Goal: Task Accomplishment & Management: Complete application form

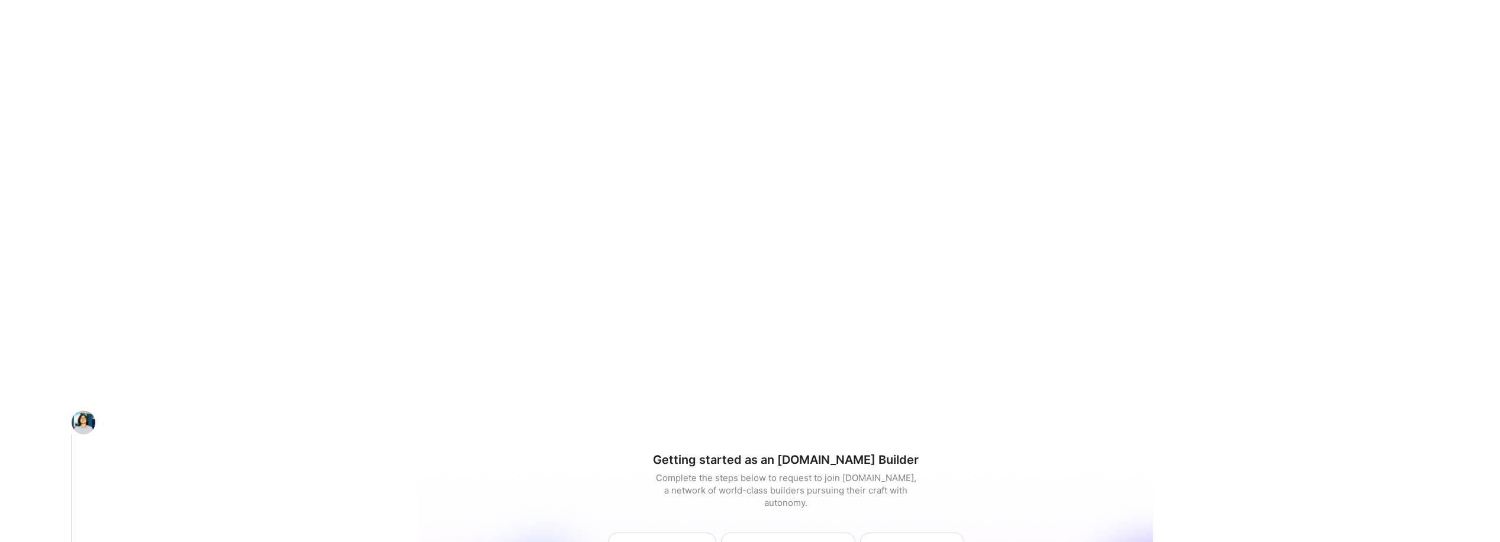
click at [576, 309] on link "Invite" at bounding box center [784, 323] width 1431 height 36
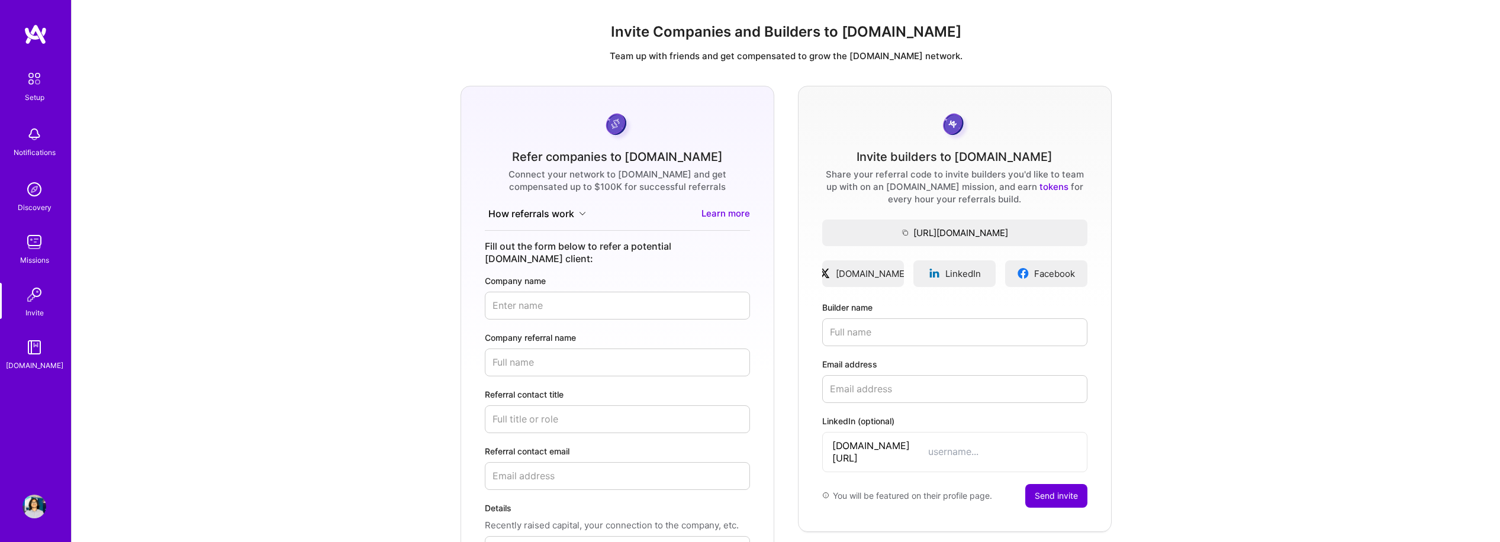
click at [47, 25] on link at bounding box center [35, 34] width 71 height 21
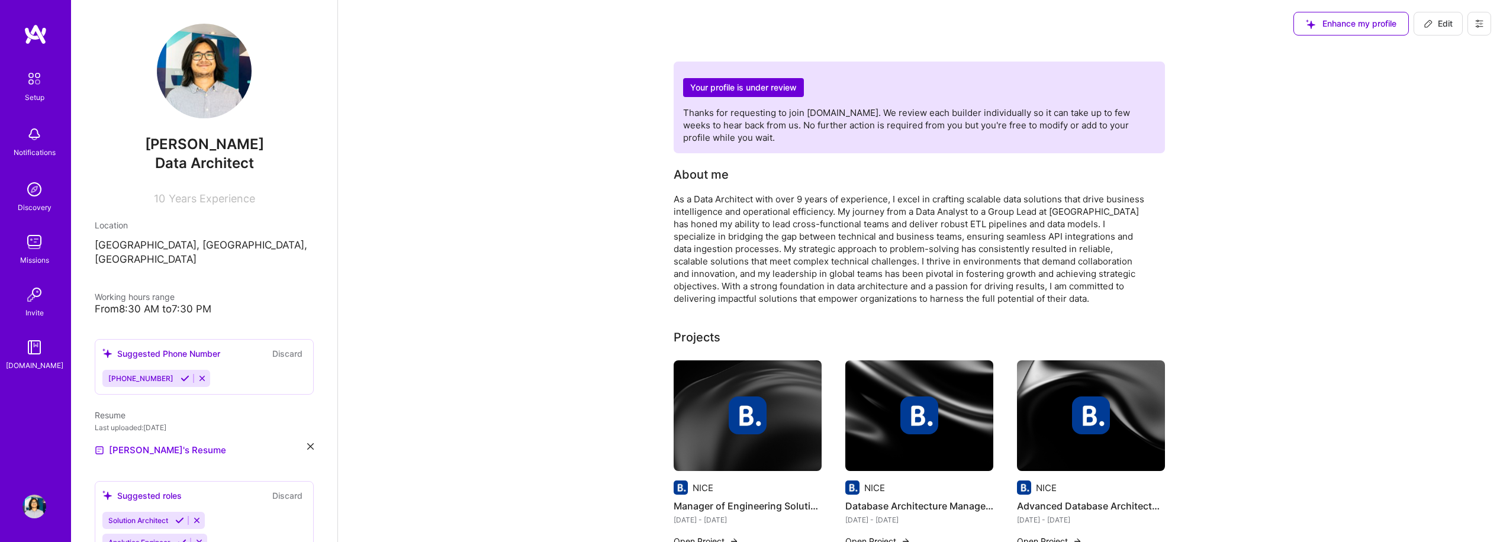
click at [37, 258] on div "Missions" at bounding box center [34, 260] width 29 height 12
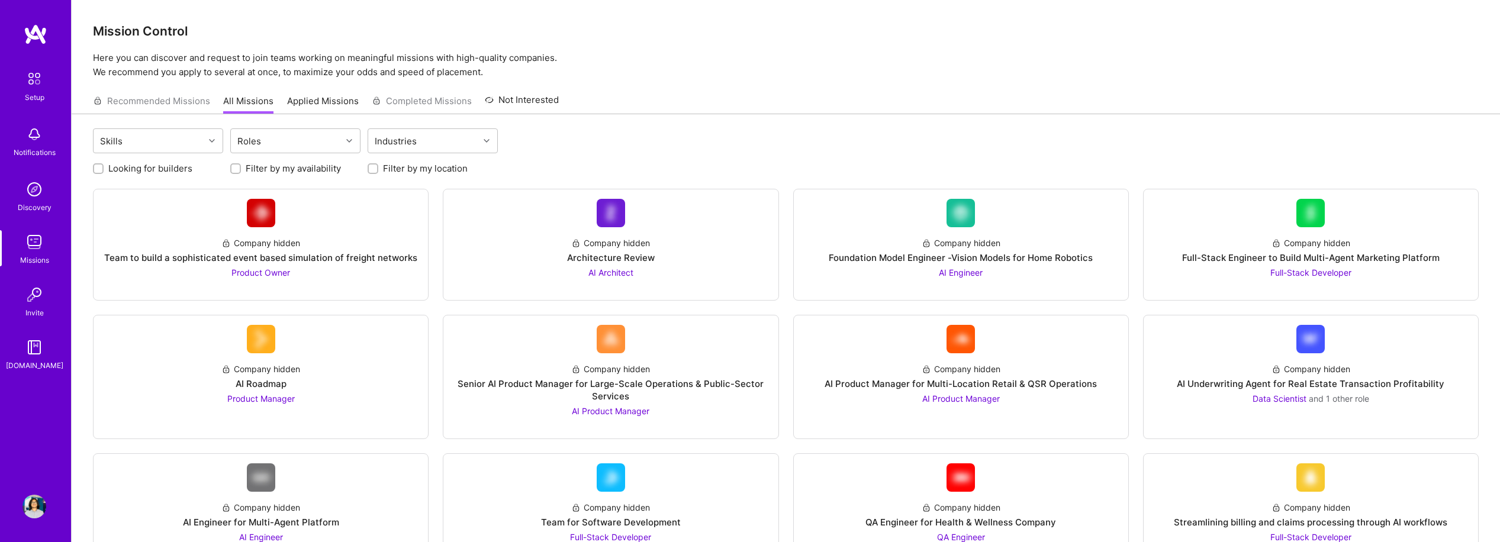
click at [48, 294] on link "Invite" at bounding box center [34, 301] width 73 height 36
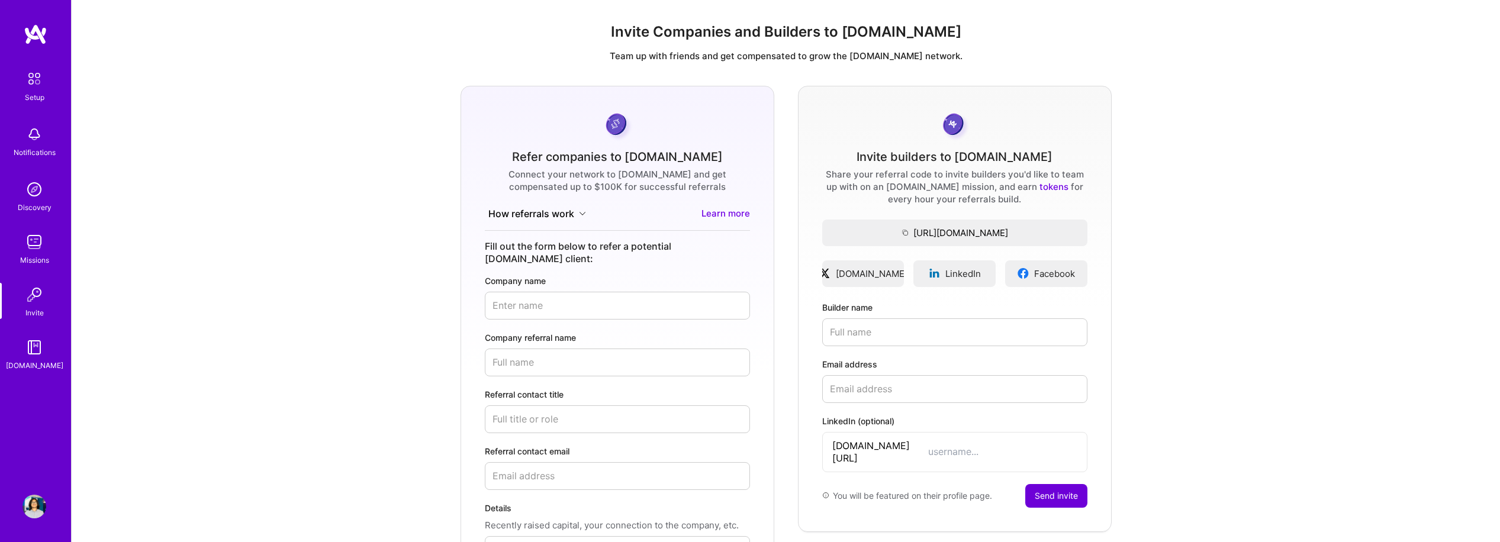
click at [22, 240] on img at bounding box center [34, 242] width 24 height 24
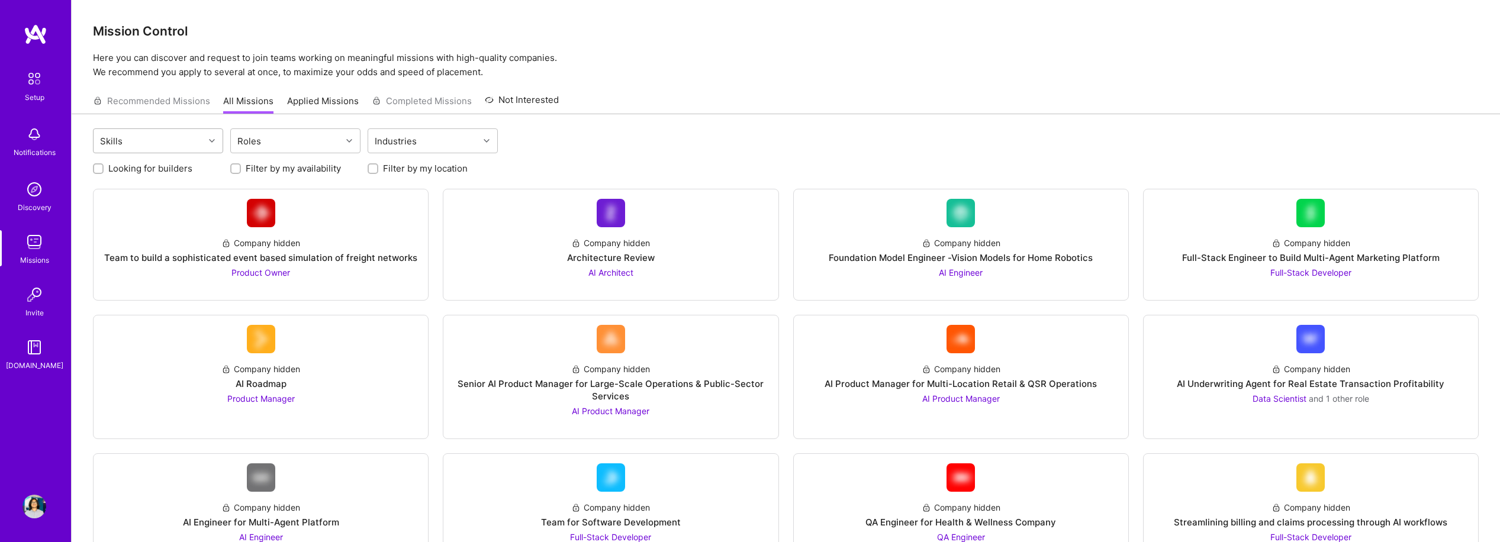
click at [165, 153] on div "Skills" at bounding box center [158, 140] width 130 height 25
type input "da"
click at [160, 187] on div "Data Analysis" at bounding box center [158, 193] width 116 height 12
checkbox input "true"
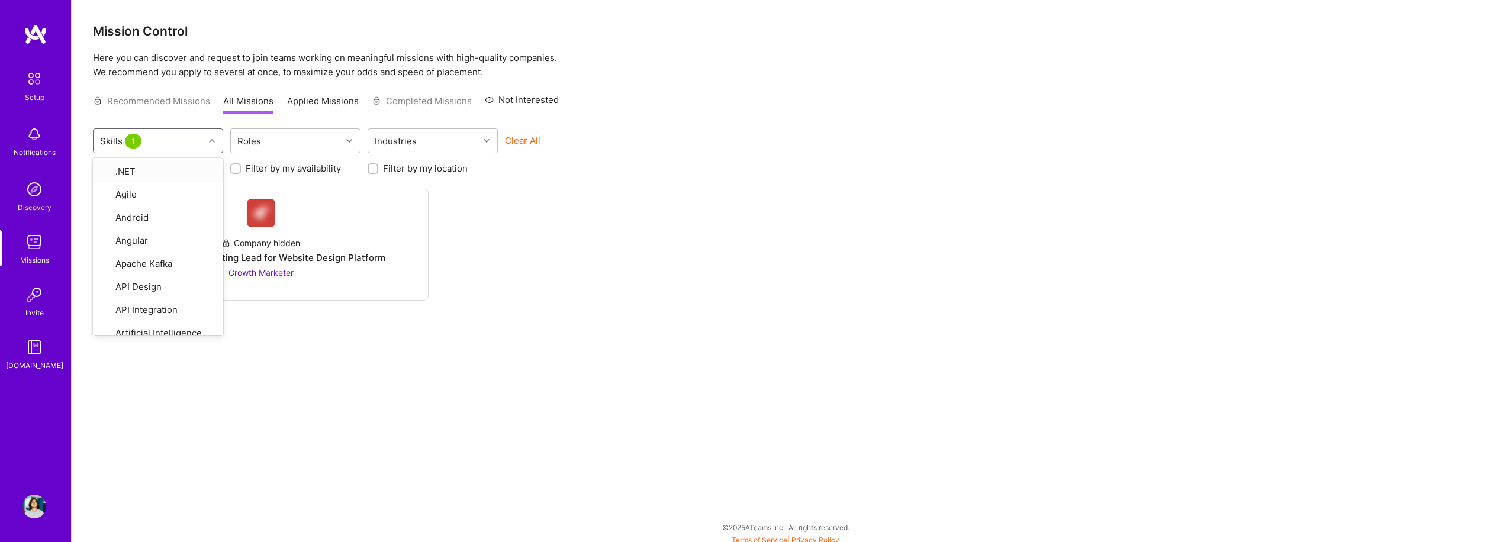
click at [152, 136] on div "Skills 1" at bounding box center [149, 141] width 111 height 24
type input "data"
click at [162, 191] on div "Data Architecture" at bounding box center [158, 193] width 116 height 12
checkbox input "true"
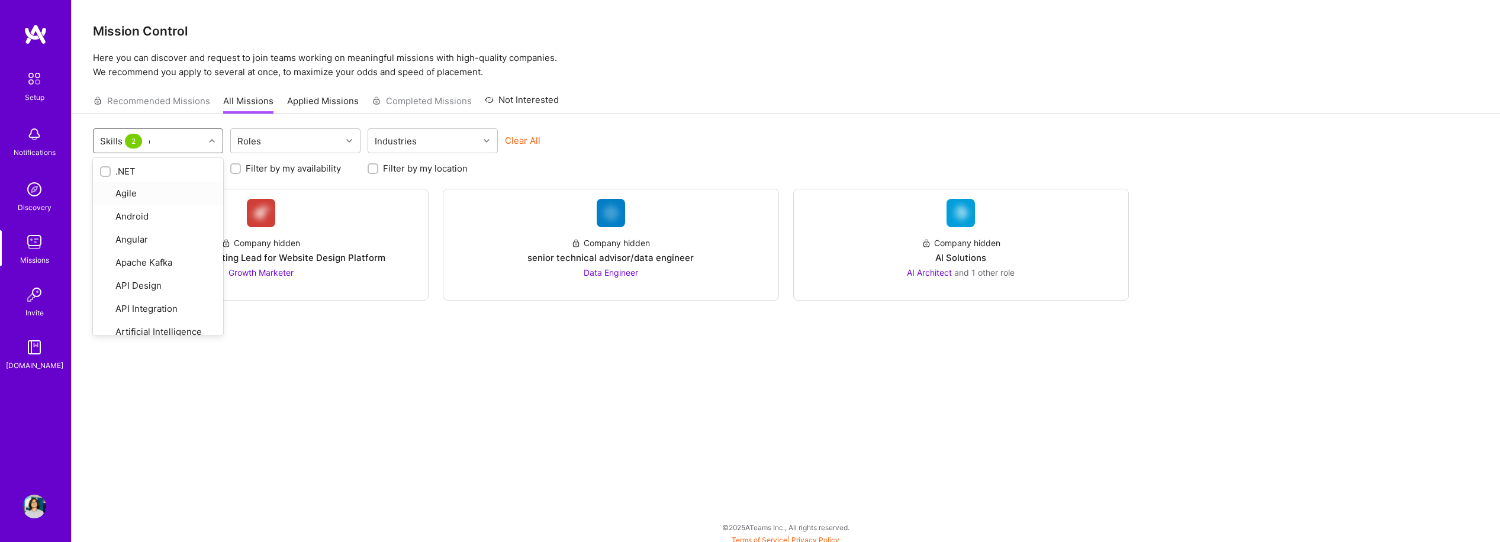
type input "da"
click at [161, 236] on div "Data Modeling" at bounding box center [158, 237] width 116 height 12
checkbox input "true"
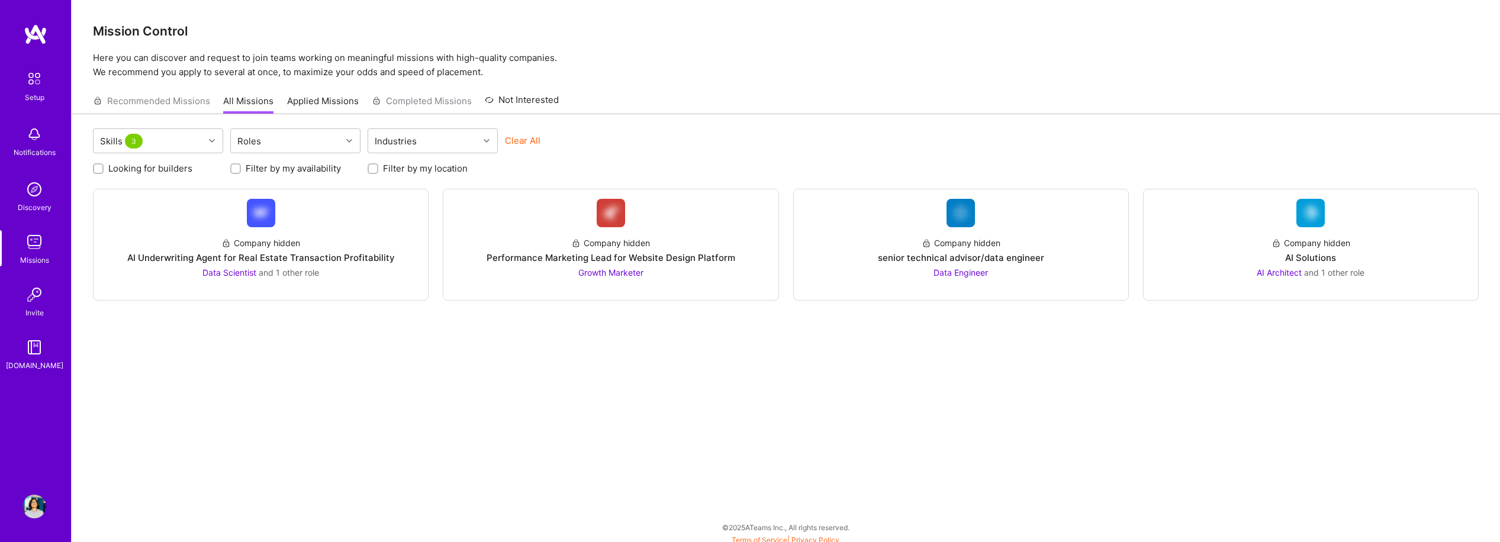
click at [365, 446] on div "Skills 3 Roles Industries Clear All Looking for builders Filter by my availabil…" at bounding box center [786, 331] width 1428 height 434
click at [1005, 241] on div "Company hidden senior technical advisor/data engineer Data Engineer" at bounding box center [961, 253] width 316 height 52
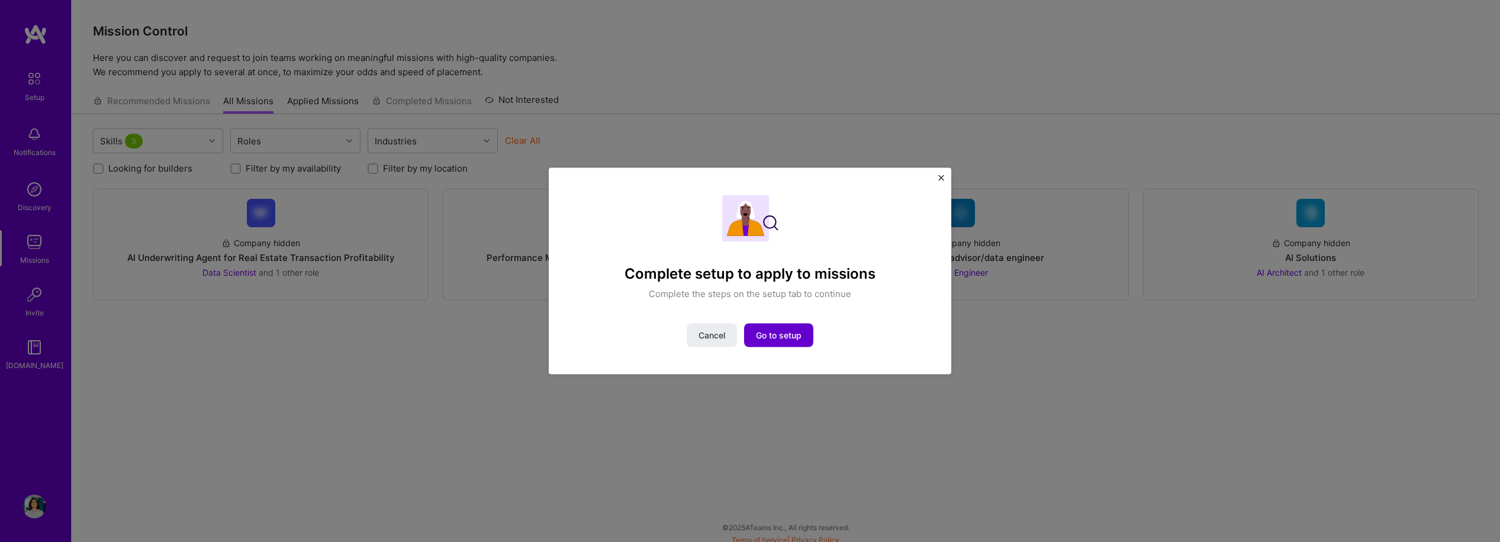
click at [768, 334] on span "Go to setup" at bounding box center [779, 335] width 46 height 12
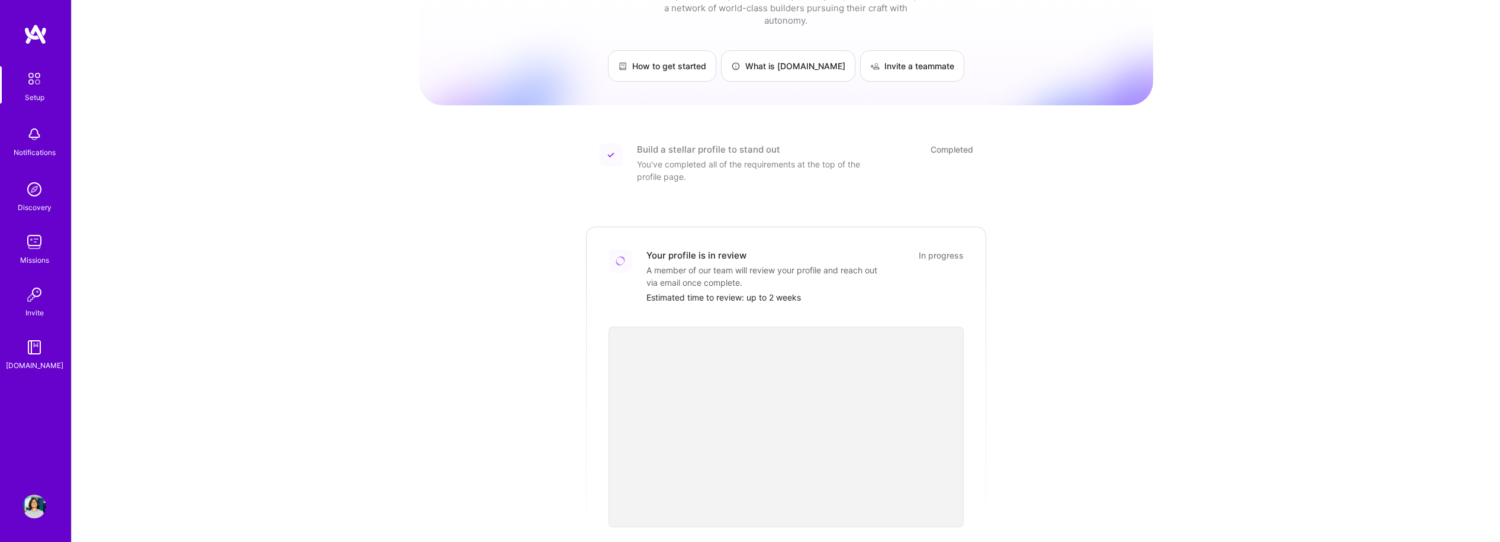
scroll to position [296, 0]
